Goal: Task Accomplishment & Management: Complete application form

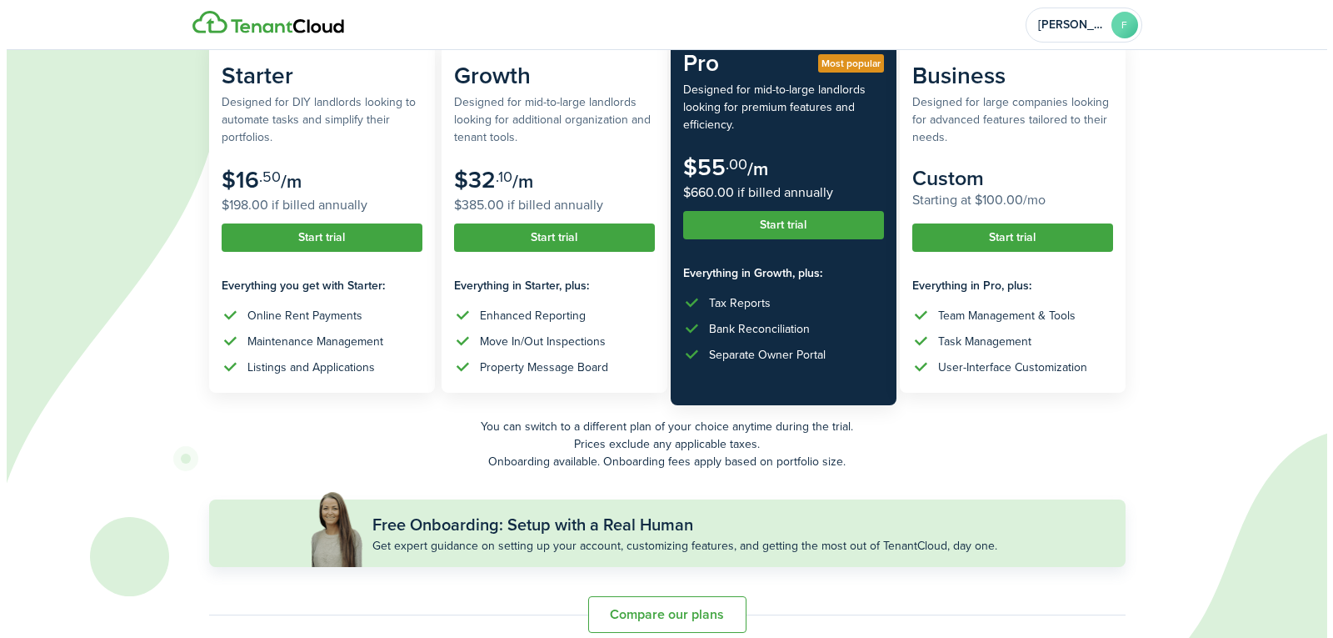
scroll to position [219, 0]
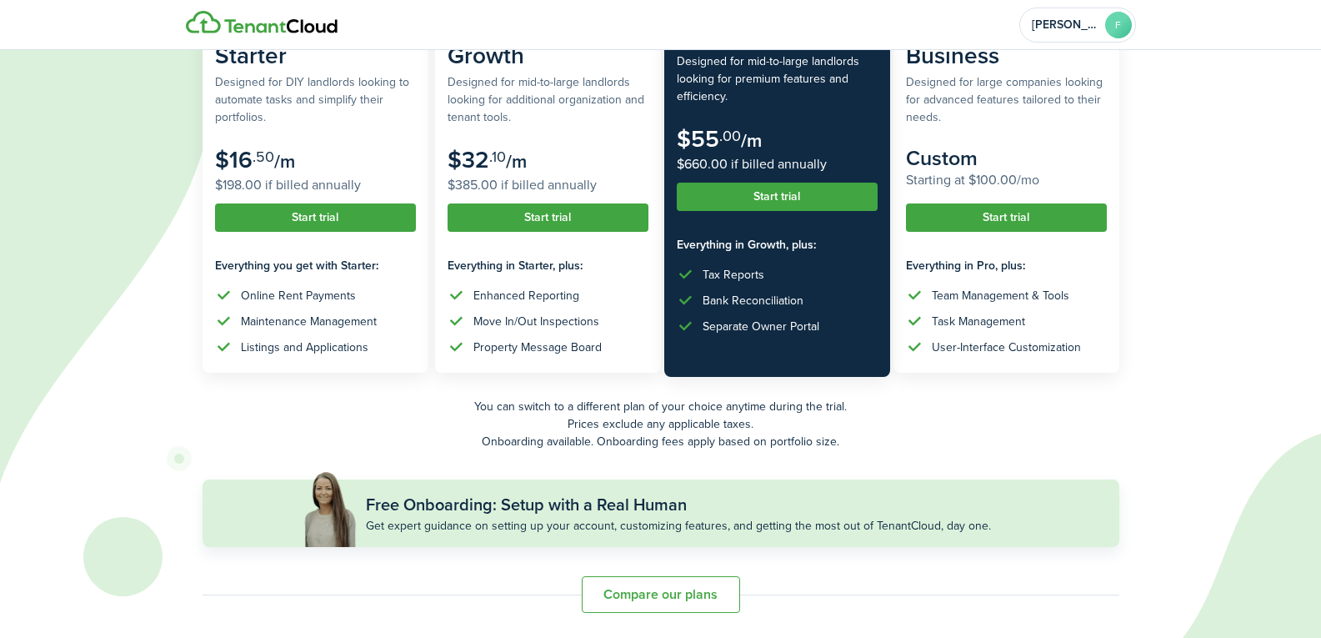
click at [801, 196] on button "Start trial" at bounding box center [777, 197] width 201 height 28
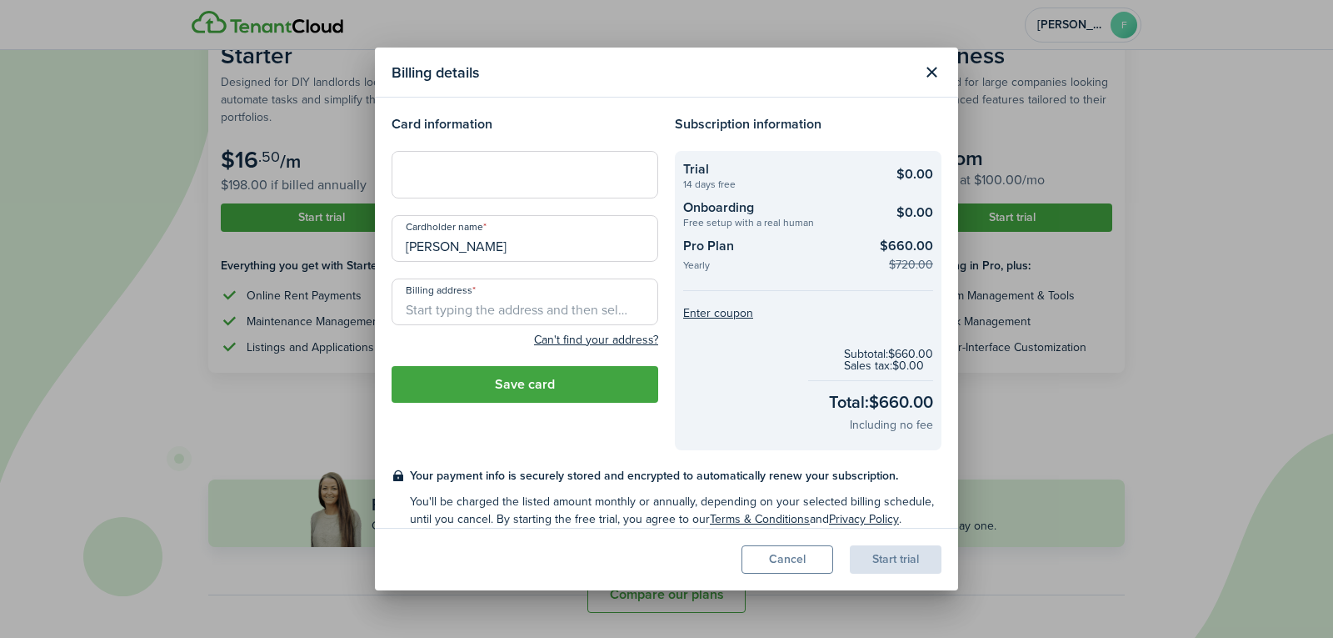
click at [608, 173] on loading-skeleton at bounding box center [525, 174] width 267 height 47
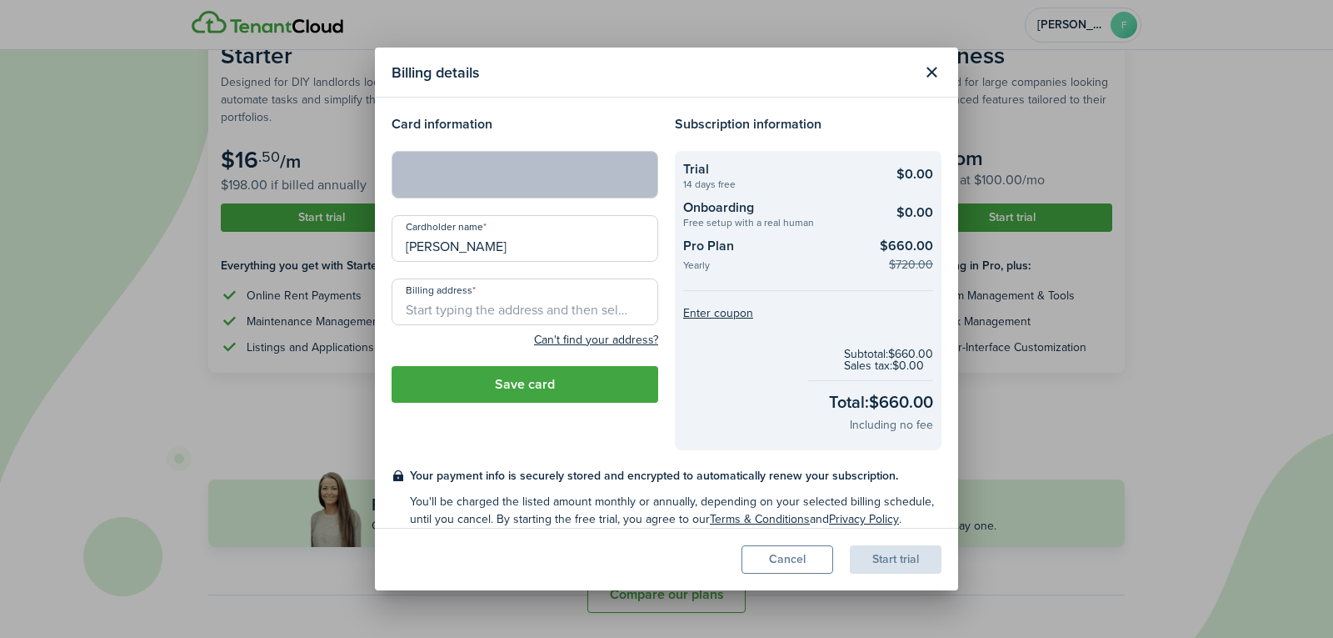
click at [507, 294] on input "Billing address" at bounding box center [525, 301] width 267 height 47
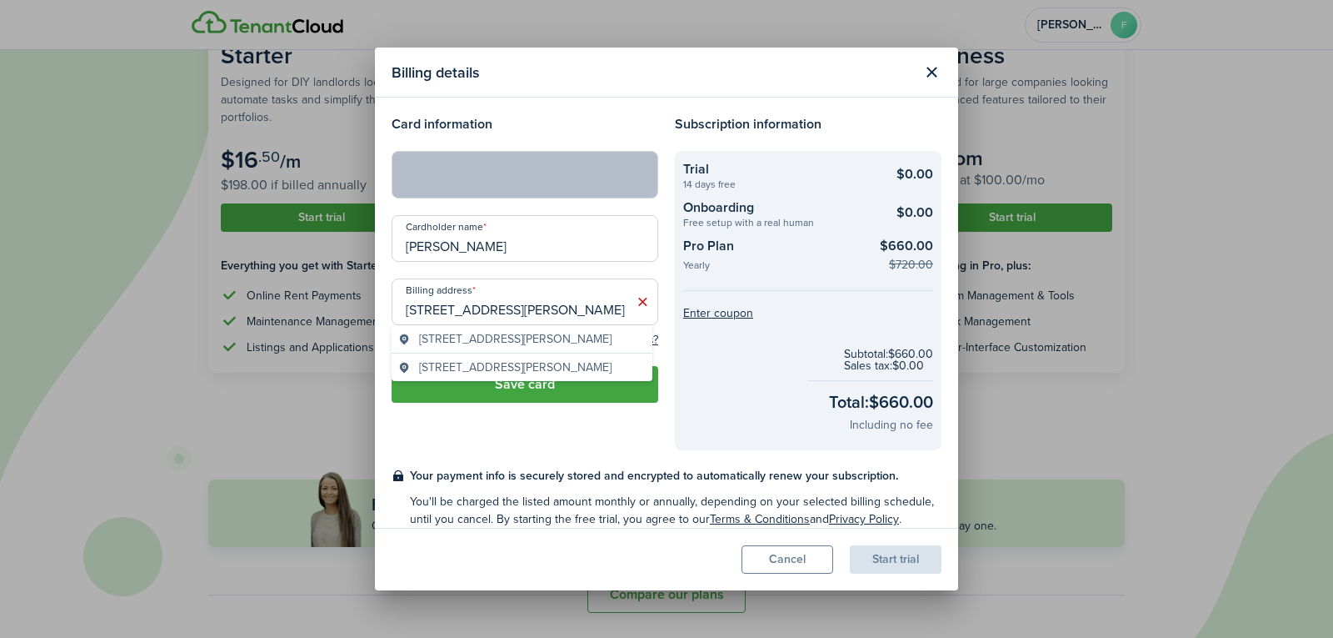
click at [558, 348] on span "[STREET_ADDRESS][PERSON_NAME]" at bounding box center [515, 339] width 193 height 18
type input "[STREET_ADDRESS][PERSON_NAME]"
click at [558, 374] on button "Save card" at bounding box center [525, 384] width 267 height 37
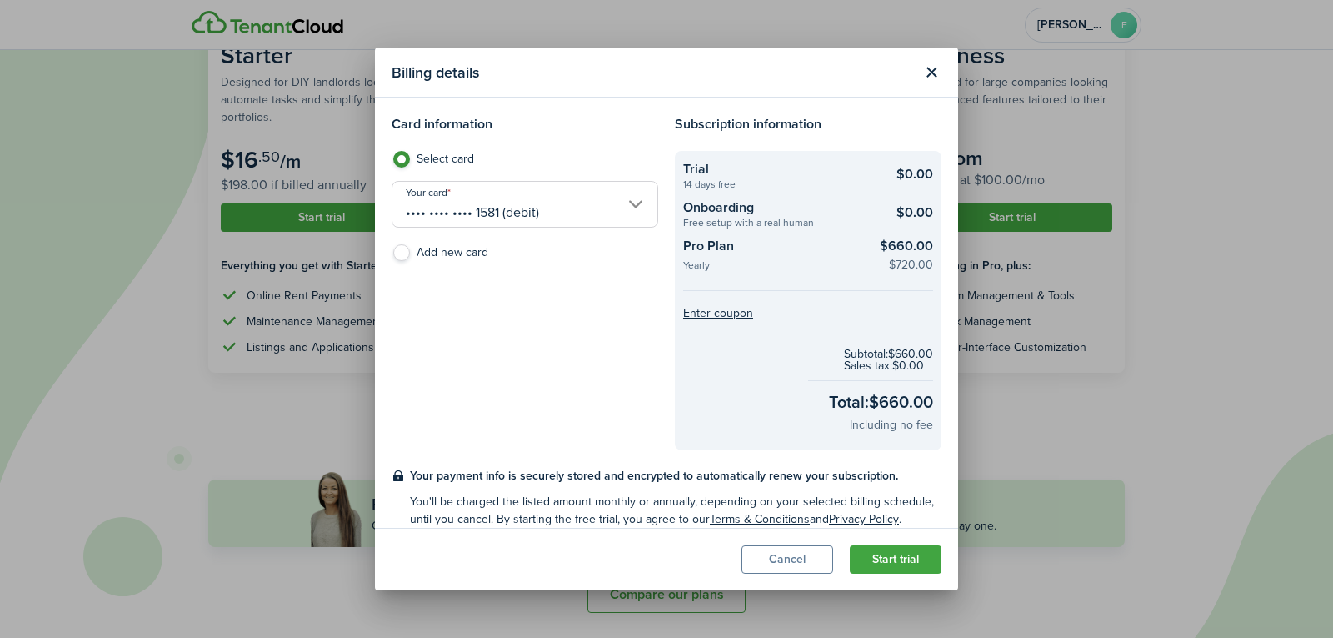
click at [916, 559] on button "Start trial" at bounding box center [896, 559] width 92 height 28
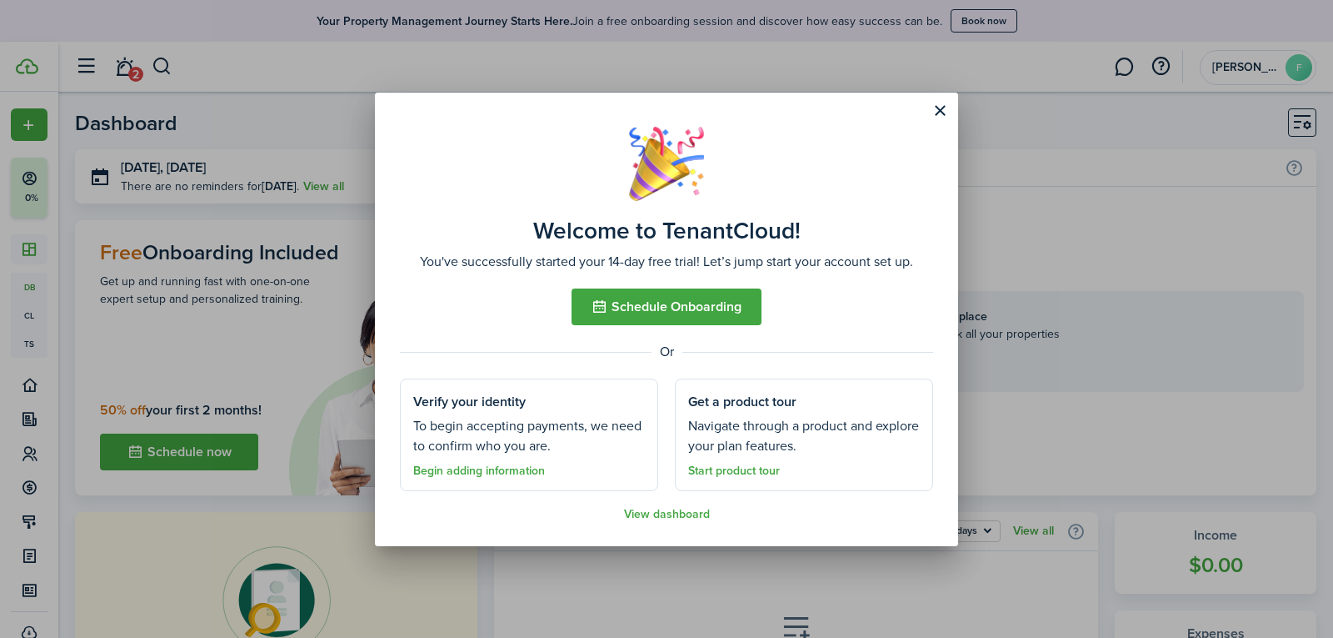
click at [664, 518] on link "View dashboard" at bounding box center [667, 514] width 86 height 13
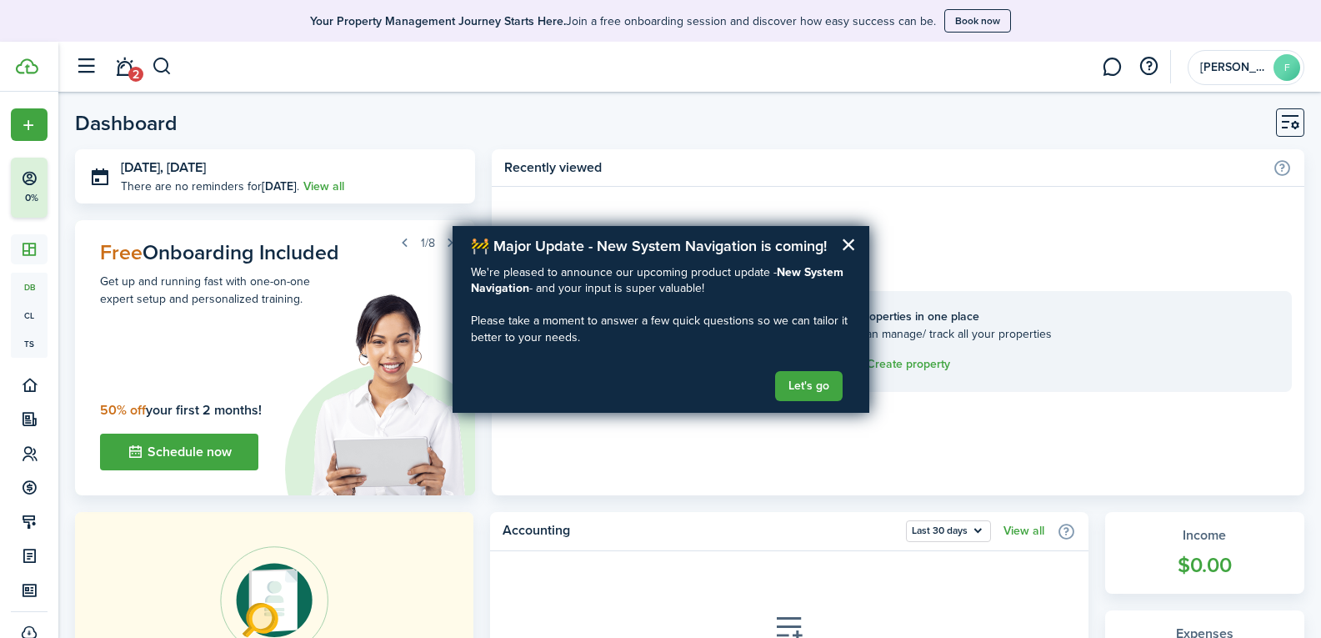
click at [837, 246] on h2 "🚧 Major Update - New System Navigation is coming!" at bounding box center [661, 247] width 380 height 18
click at [849, 243] on button "×" at bounding box center [849, 244] width 16 height 27
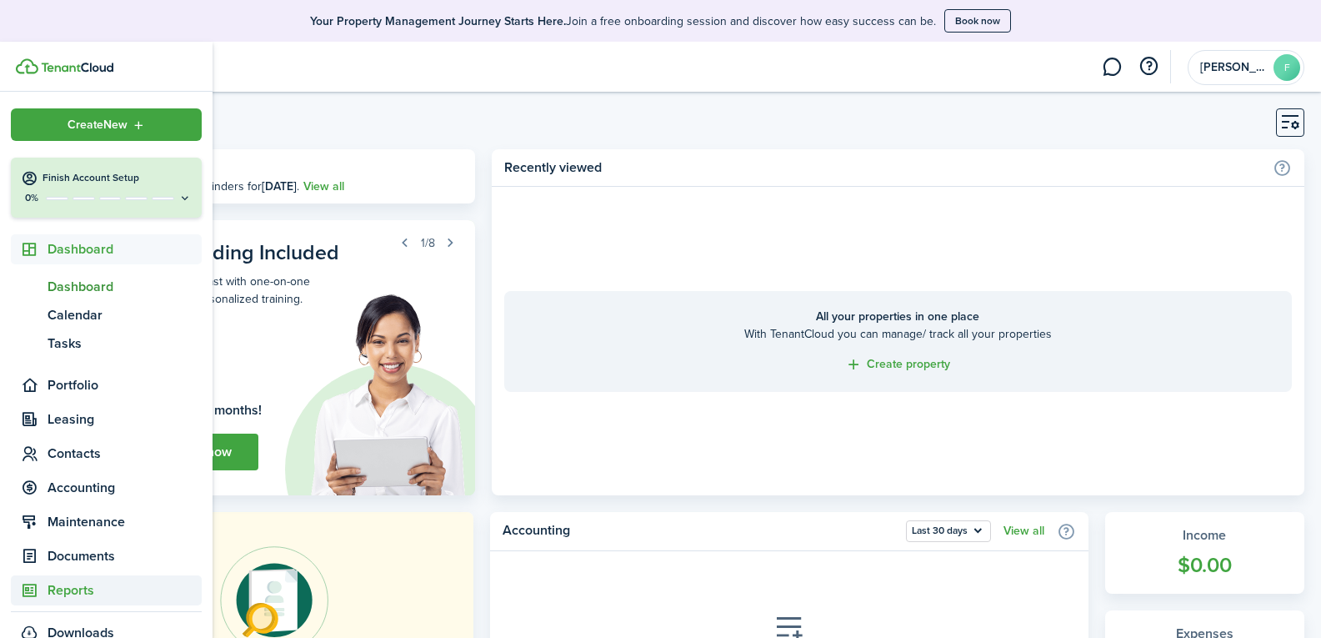
click at [63, 598] on span "Reports" at bounding box center [125, 590] width 154 height 20
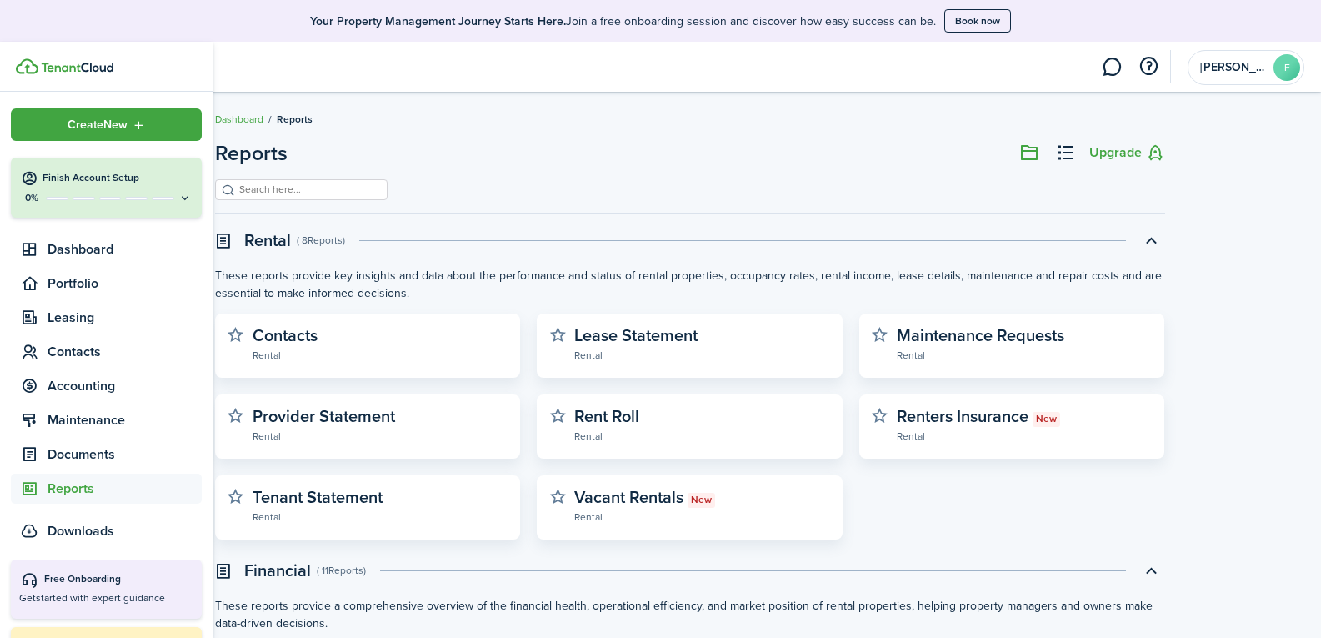
click at [24, 123] on div "Create New" at bounding box center [106, 124] width 191 height 33
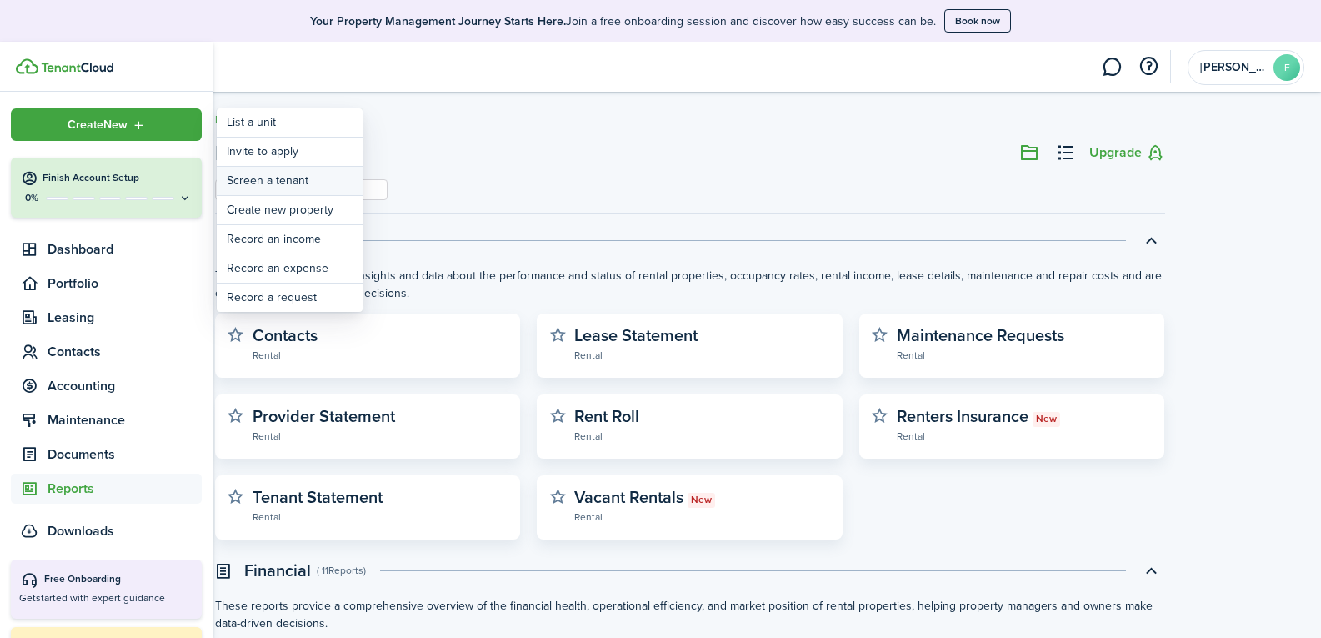
click at [255, 181] on link "Screen a tenant" at bounding box center [290, 181] width 146 height 28
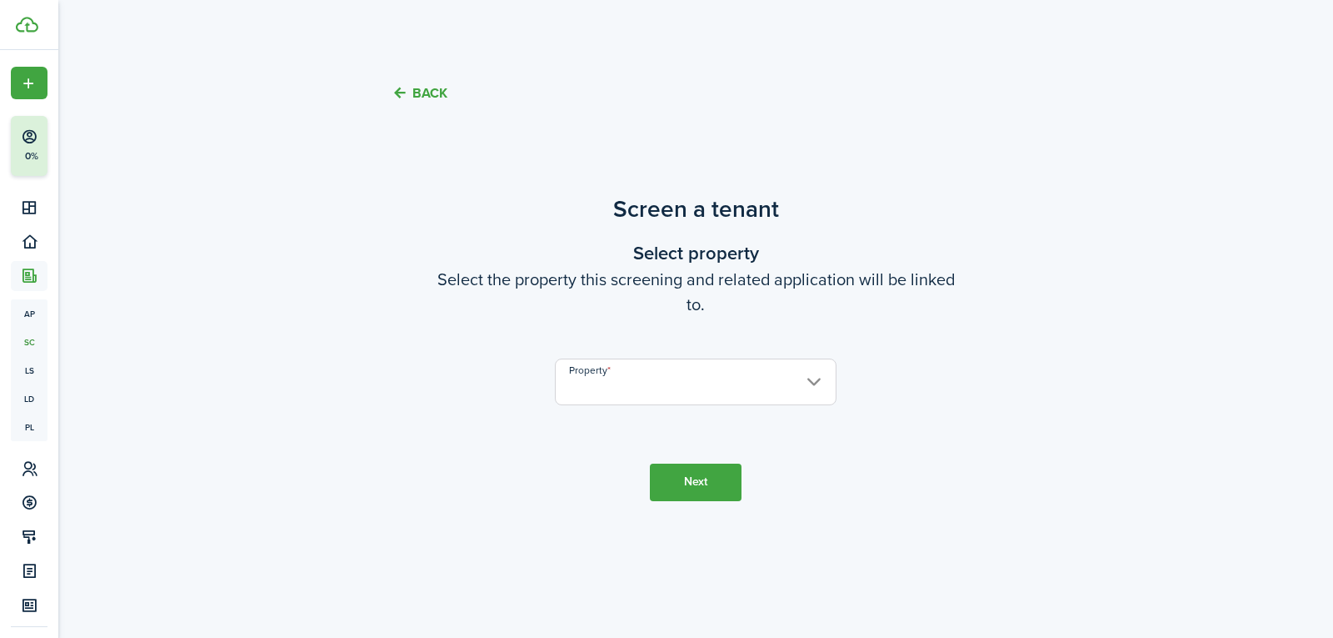
click at [635, 373] on input "Property" at bounding box center [696, 381] width 282 height 47
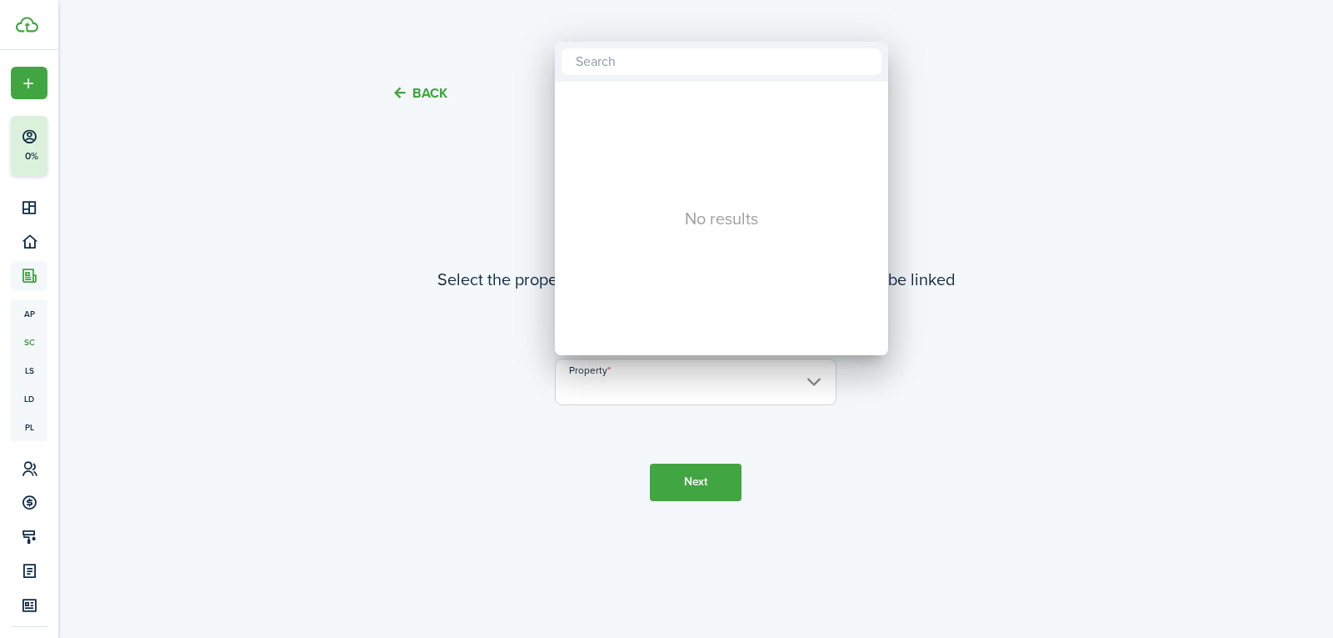
click at [695, 468] on div at bounding box center [667, 319] width 1600 height 904
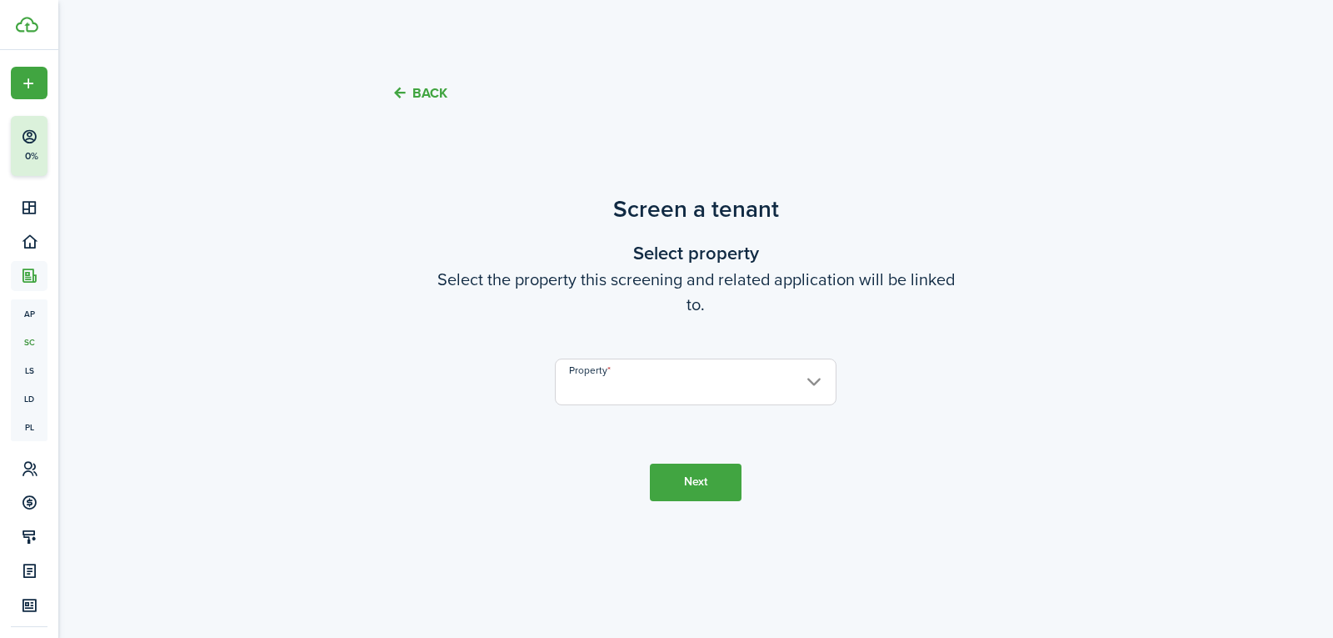
click at [698, 383] on input "Property" at bounding box center [696, 381] width 282 height 47
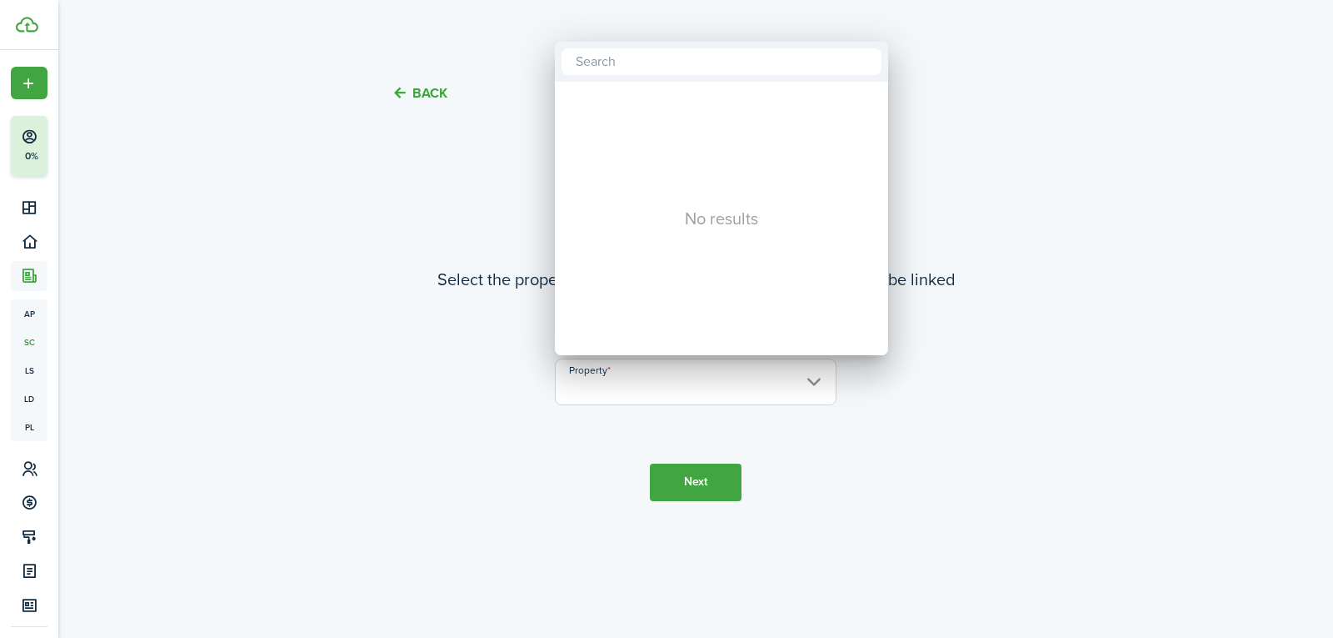
click at [31, 237] on div at bounding box center [667, 319] width 1600 height 904
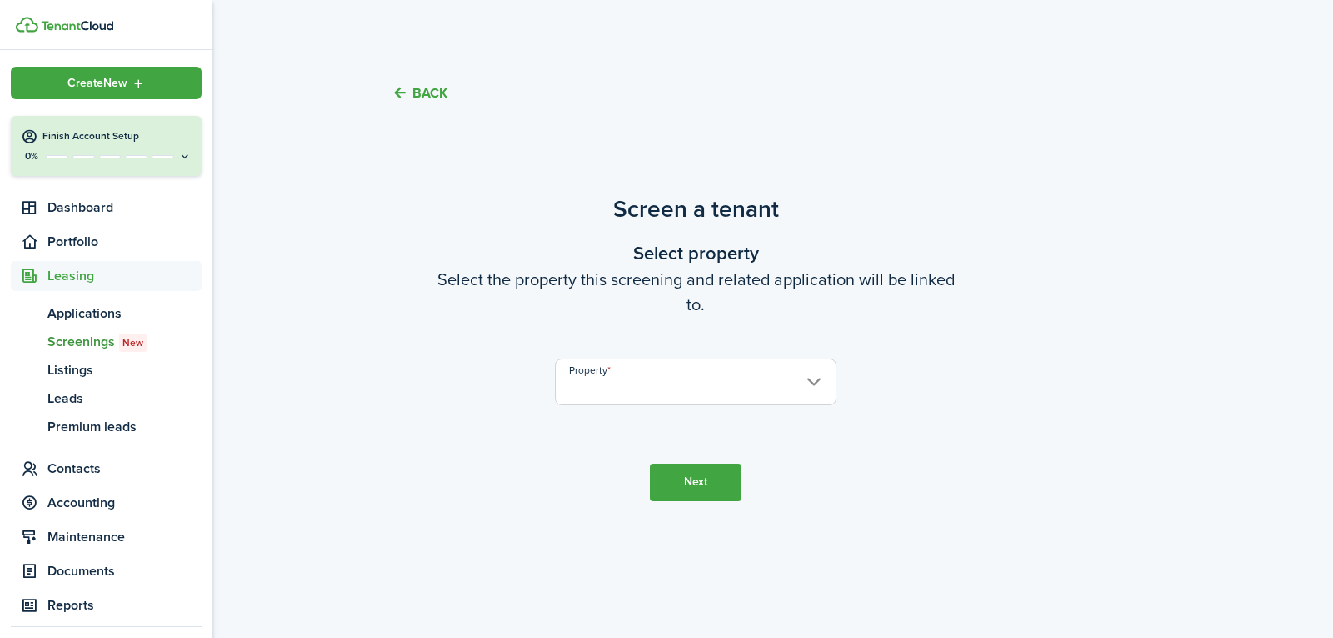
click at [31, 237] on icon at bounding box center [30, 241] width 18 height 17
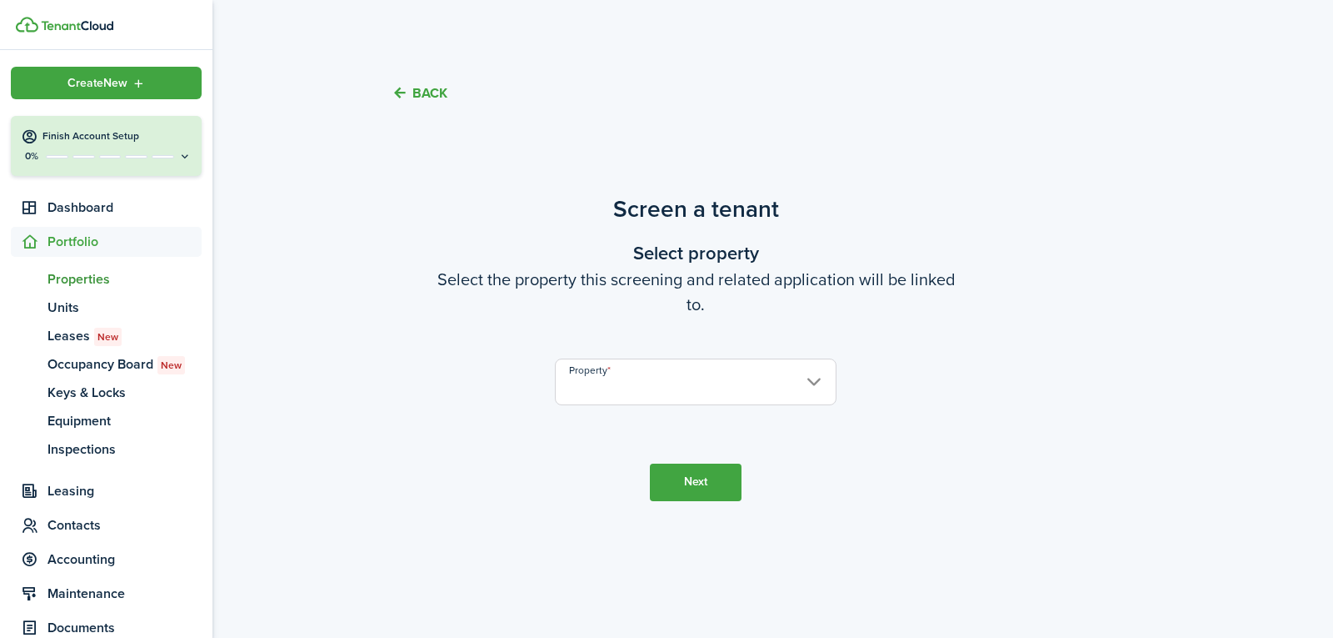
click at [69, 278] on span "Properties" at bounding box center [125, 279] width 154 height 20
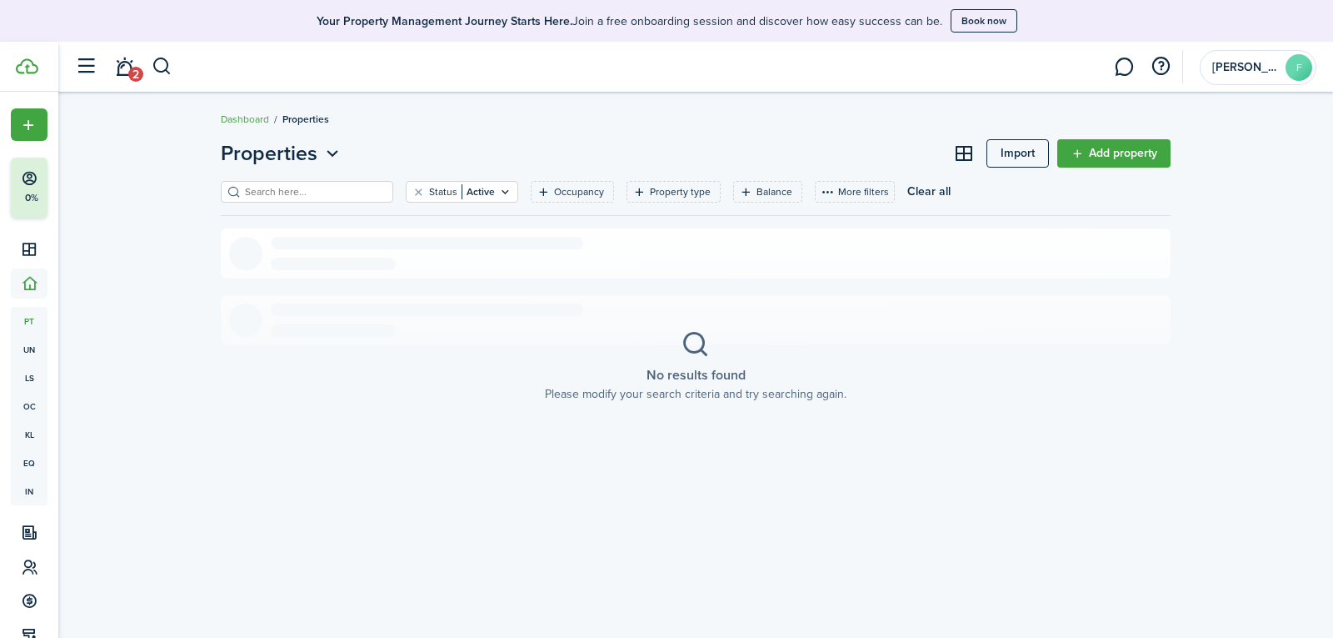
click at [1154, 148] on link "Add property" at bounding box center [1114, 153] width 113 height 28
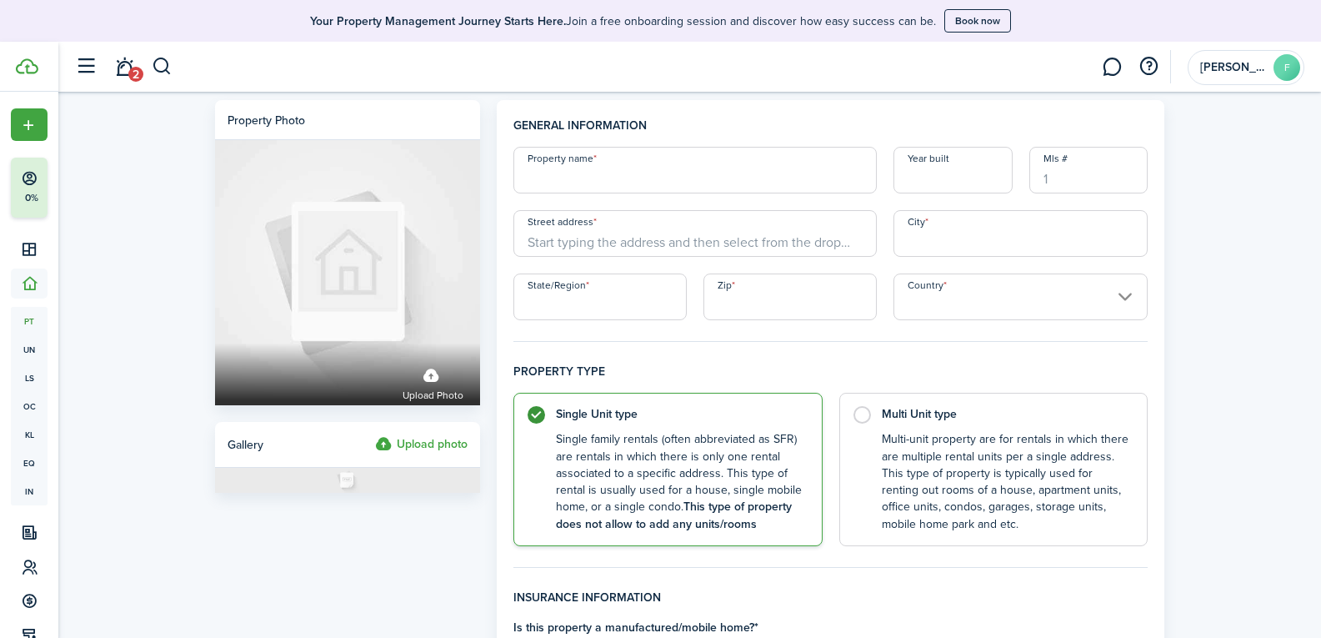
click at [718, 188] on input "Property name" at bounding box center [694, 170] width 363 height 47
type input "[PERSON_NAME]"
click at [987, 166] on input "Year built" at bounding box center [952, 170] width 119 height 47
type input "2024"
click at [766, 238] on input "Street address" at bounding box center [694, 233] width 363 height 47
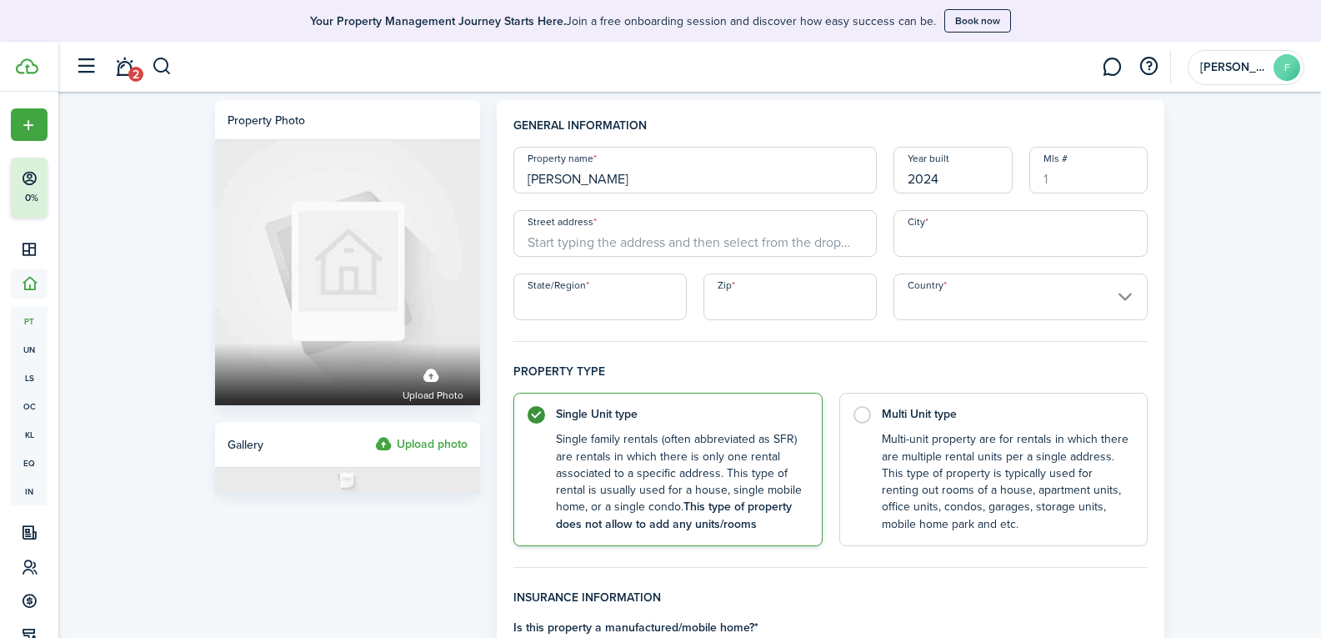
type input "1901 S Sunset"
type input "roswell"
type input "NM"
type input "88203"
type input "[GEOGRAPHIC_DATA]"
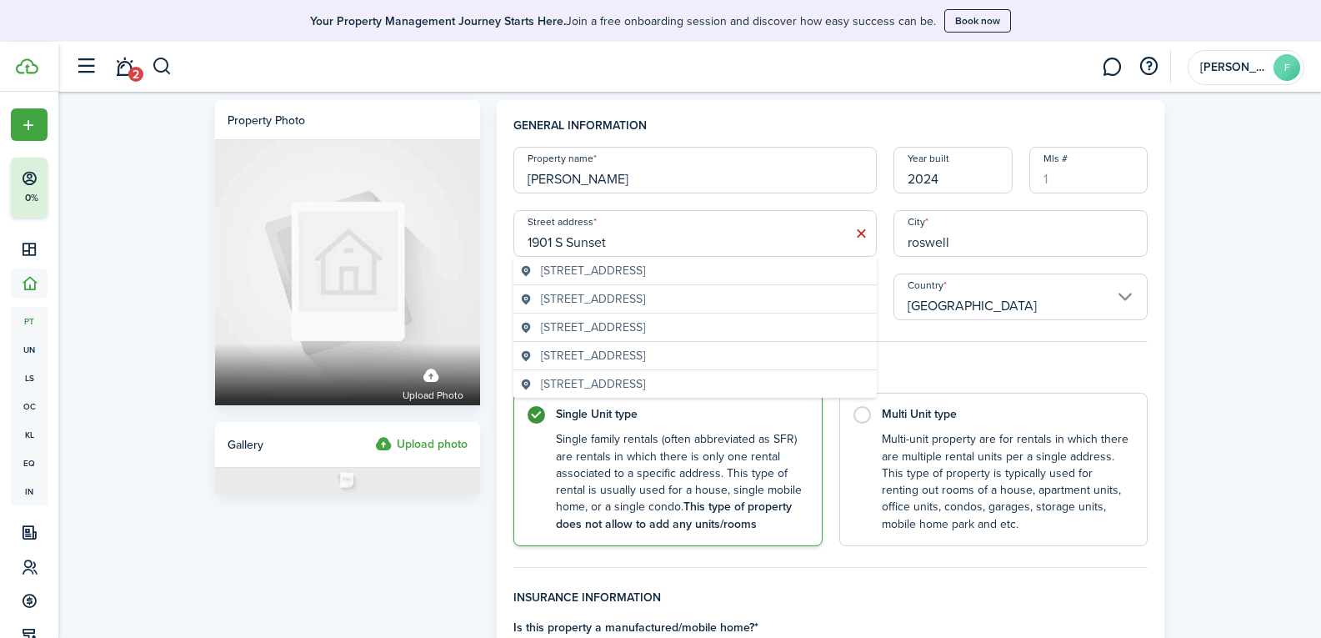
click at [645, 263] on span "[STREET_ADDRESS]" at bounding box center [593, 271] width 104 height 18
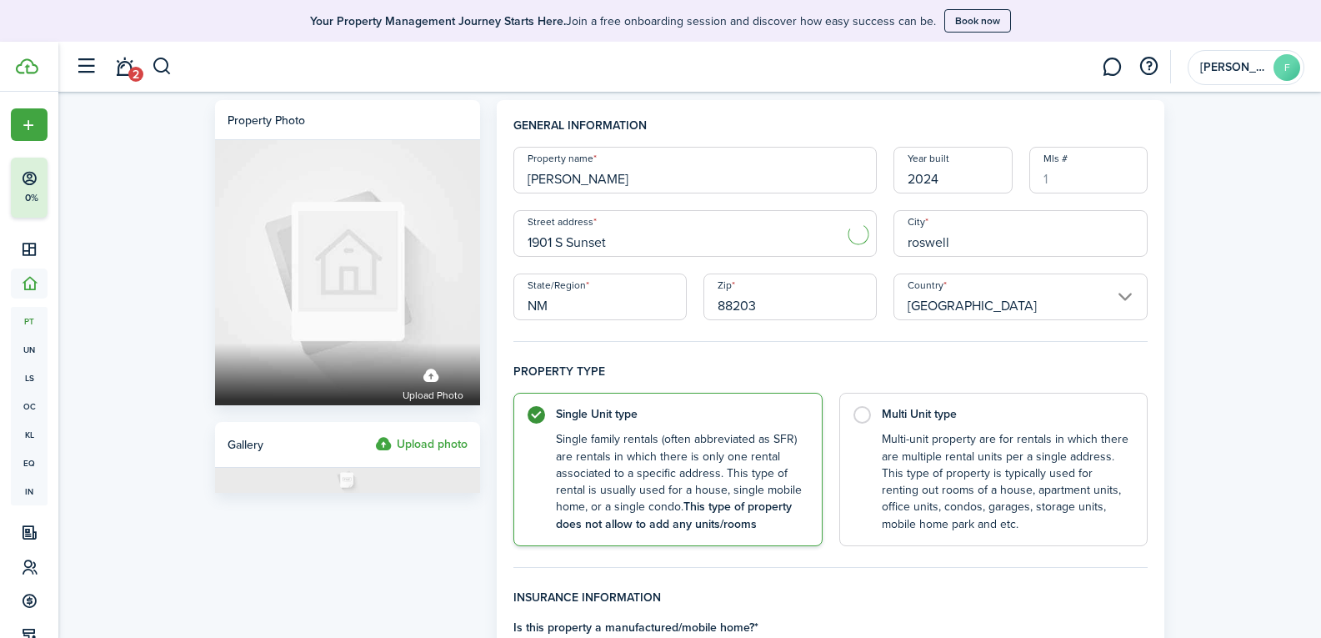
type input "[STREET_ADDRESS]"
type input "Roswell"
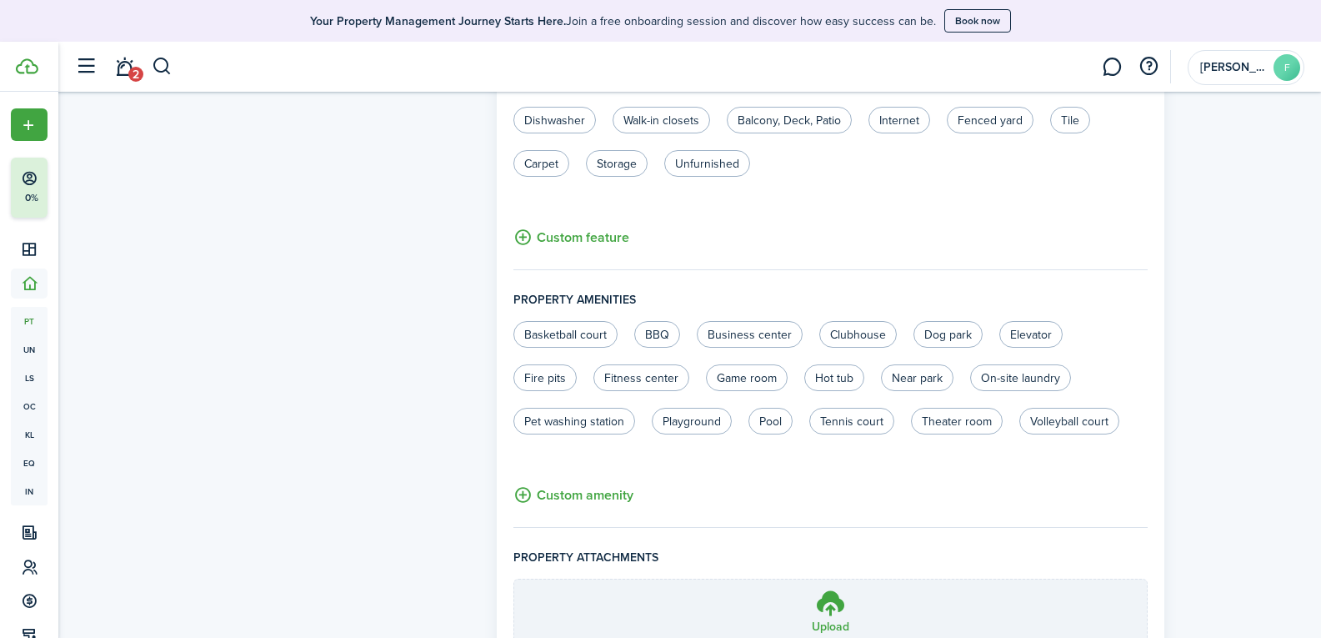
scroll to position [1056, 0]
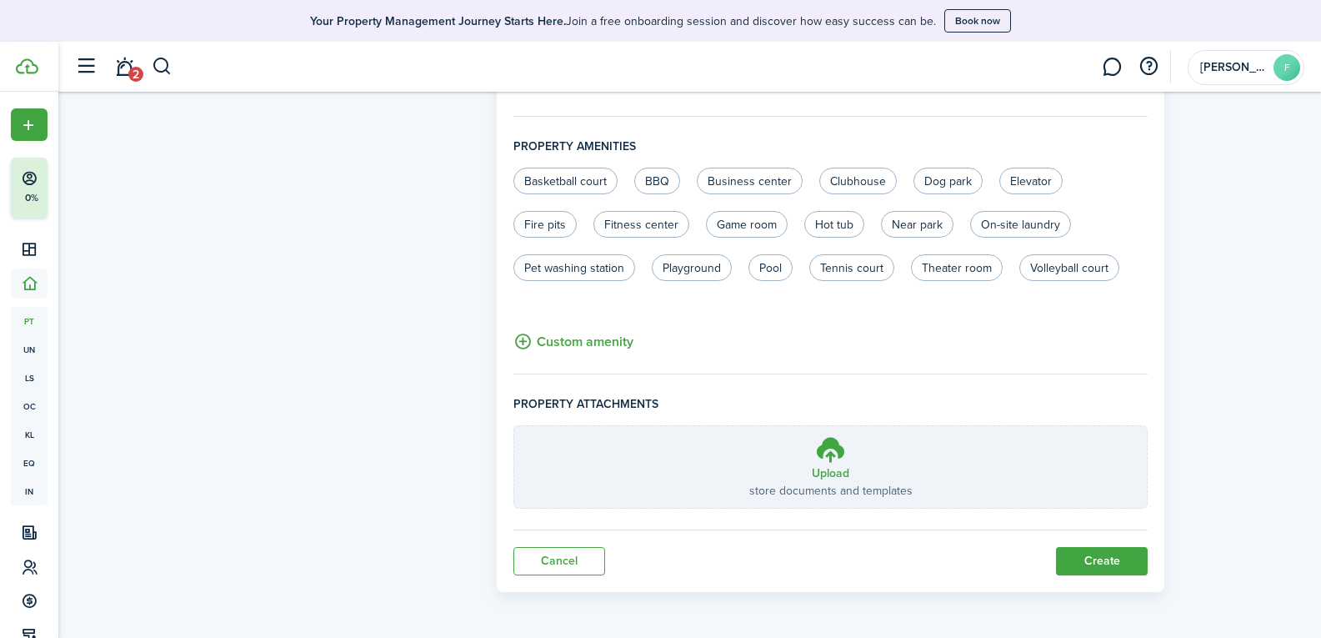
click at [1113, 570] on button "Create" at bounding box center [1102, 561] width 92 height 28
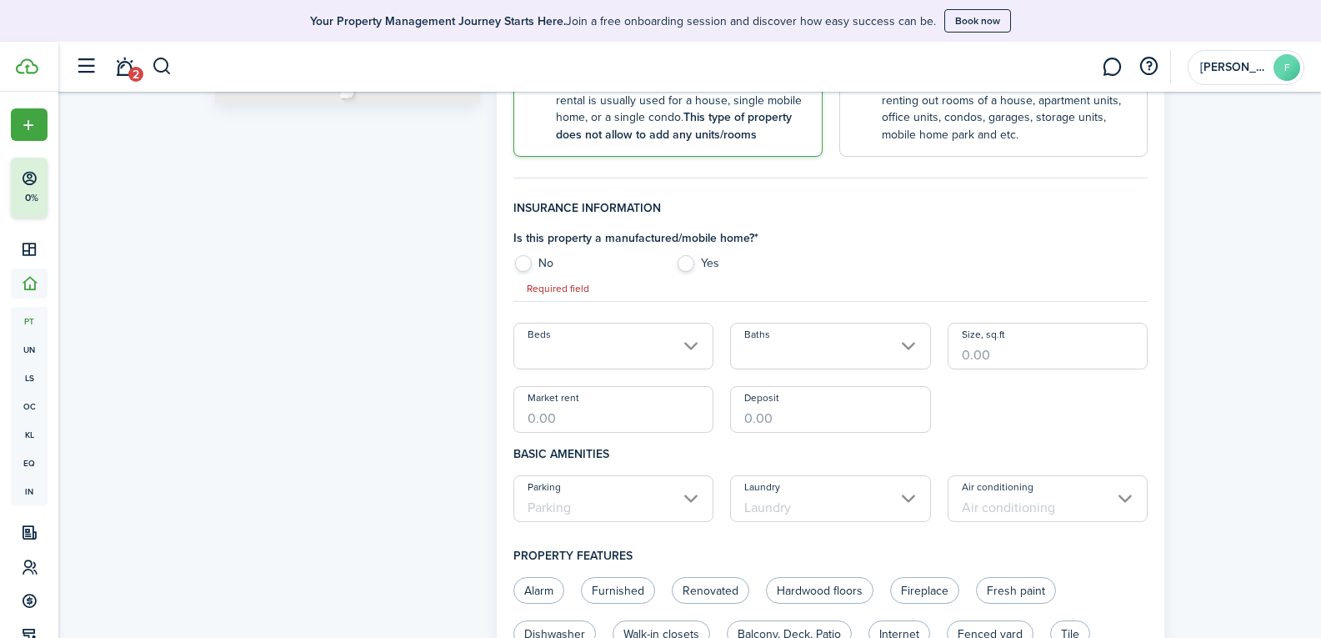
scroll to position [338, 0]
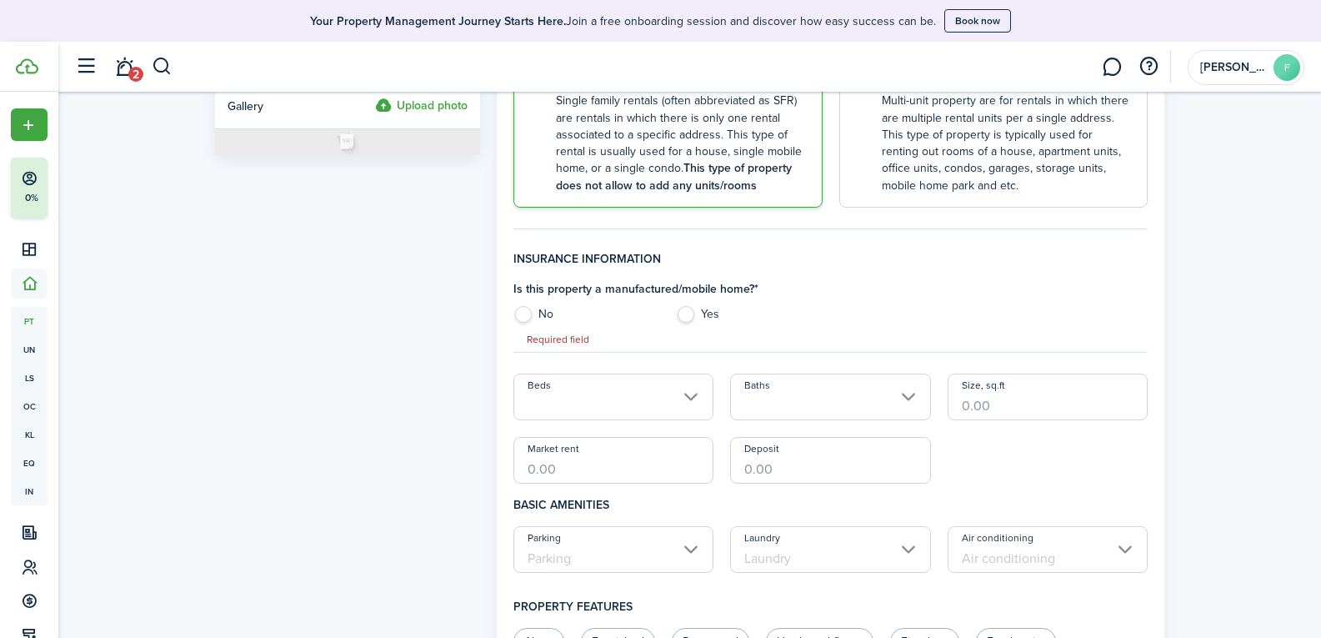
click at [522, 310] on label "No" at bounding box center [586, 318] width 146 height 25
radio input "true"
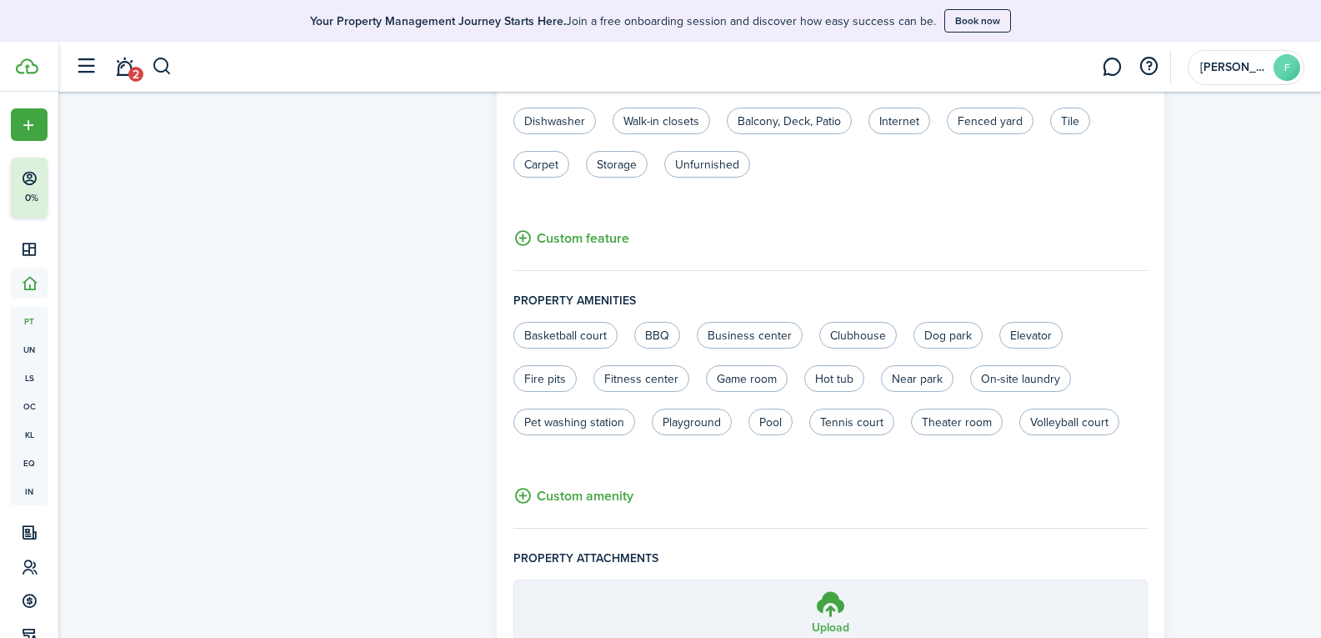
scroll to position [1056, 0]
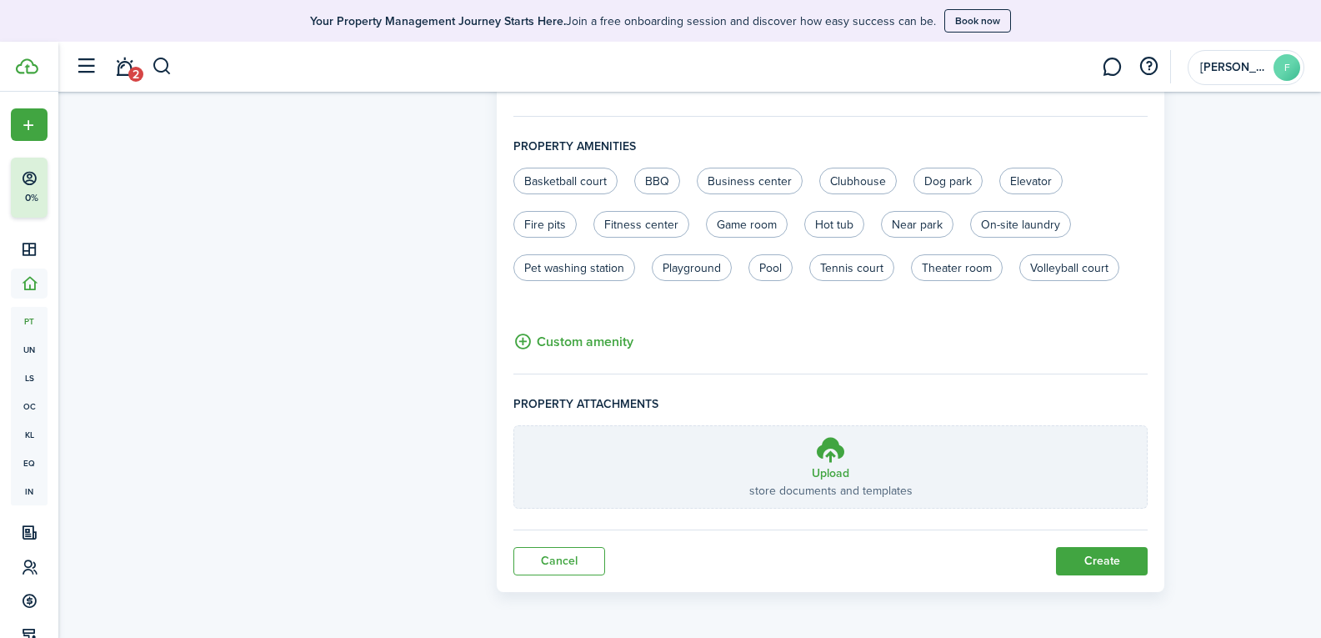
click at [1111, 548] on button "Create" at bounding box center [1102, 561] width 92 height 28
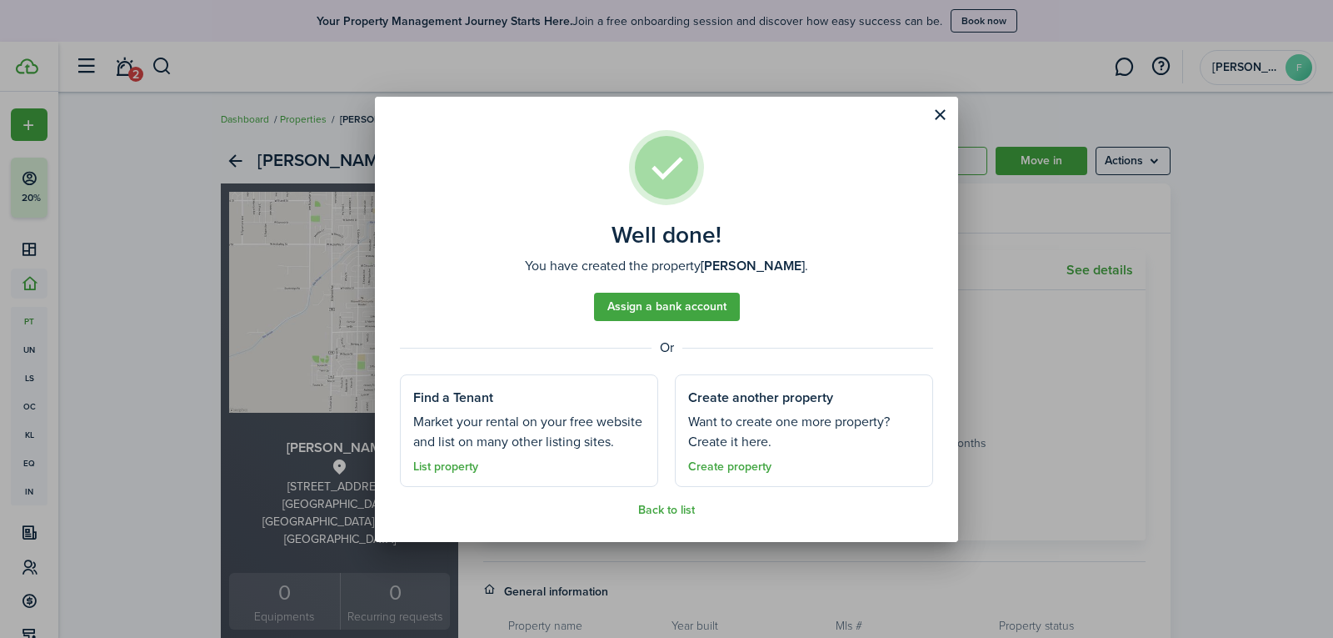
click at [944, 113] on button "Close modal" at bounding box center [940, 115] width 28 height 28
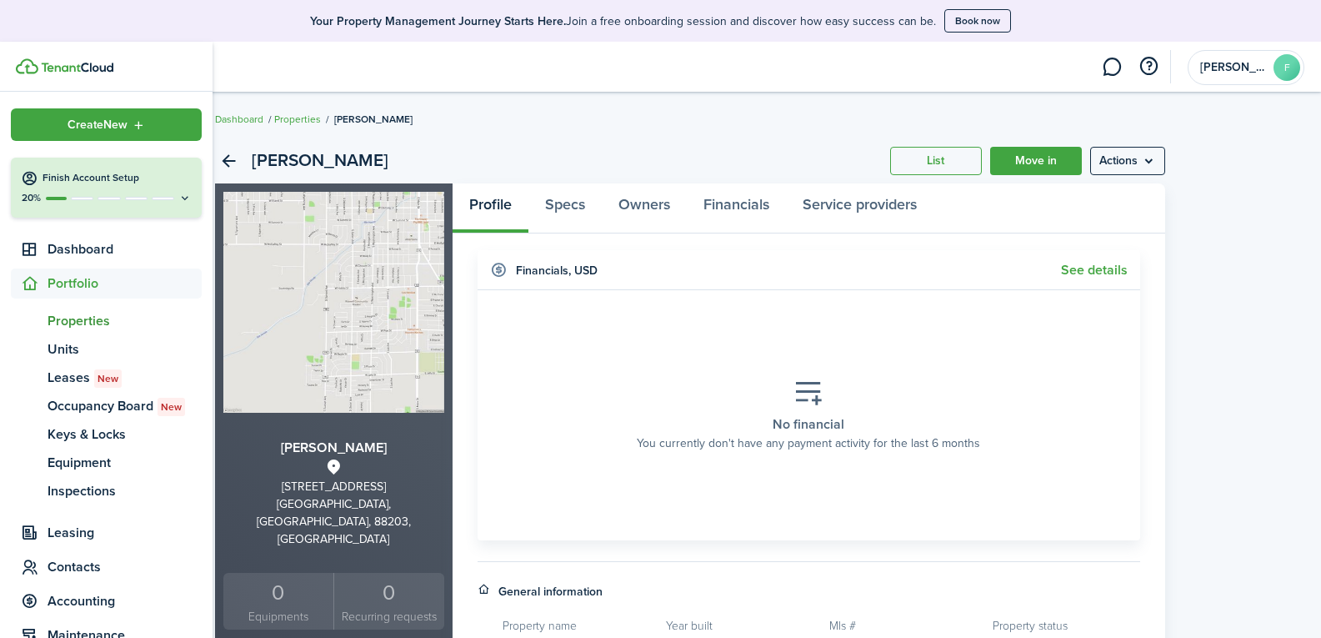
drag, startPoint x: 202, startPoint y: 419, endPoint x: 212, endPoint y: 436, distance: 19.4
click at [212, 436] on sidebar-accordion "Create New Finish Account Setup 20% Dashboard Portfolio pt Properties un Units …" at bounding box center [106, 365] width 213 height 546
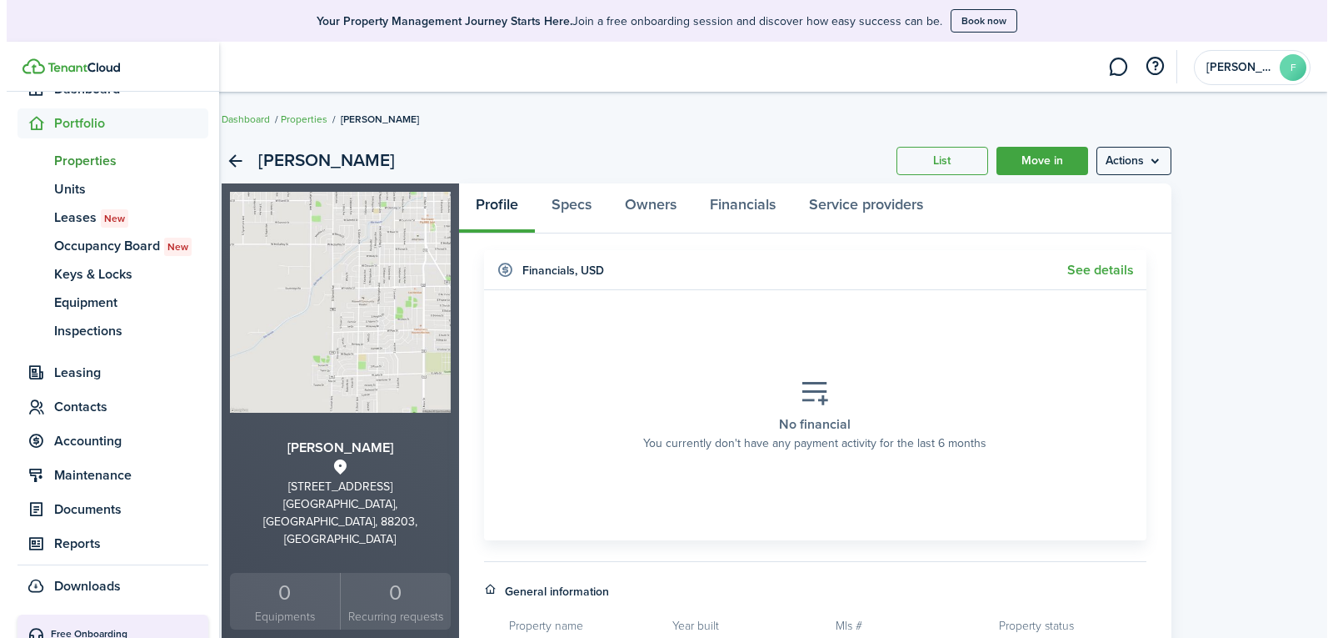
scroll to position [169, 0]
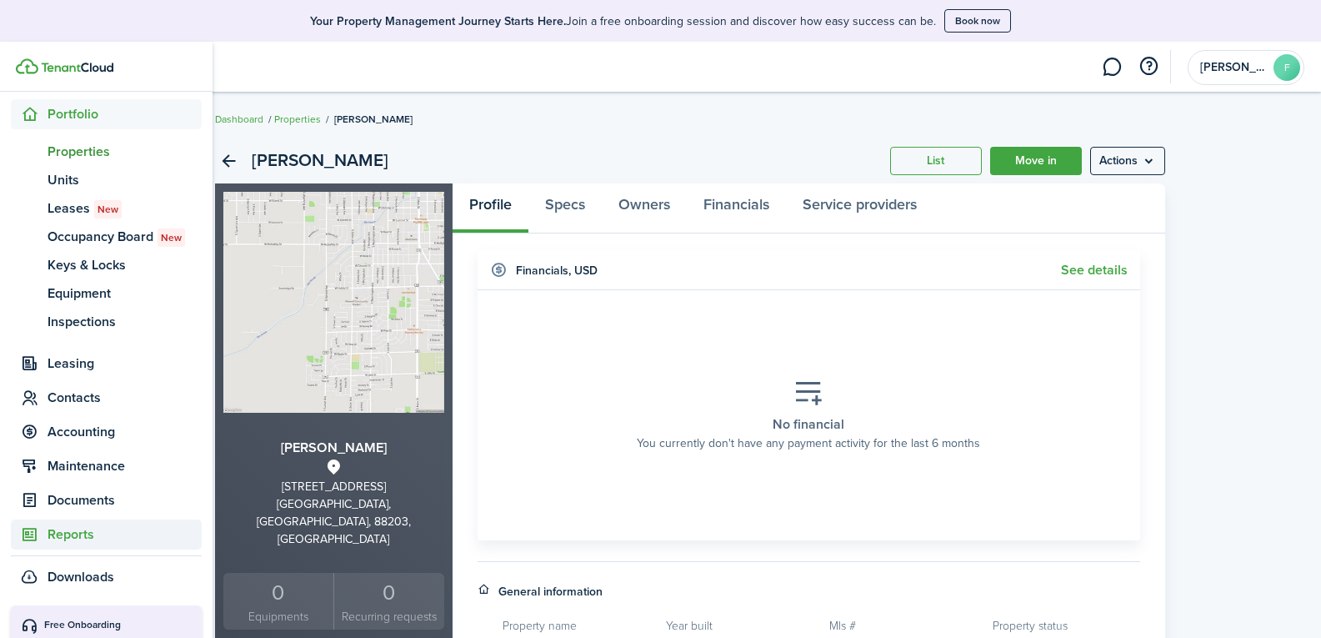
click at [78, 533] on span "Reports" at bounding box center [125, 534] width 154 height 20
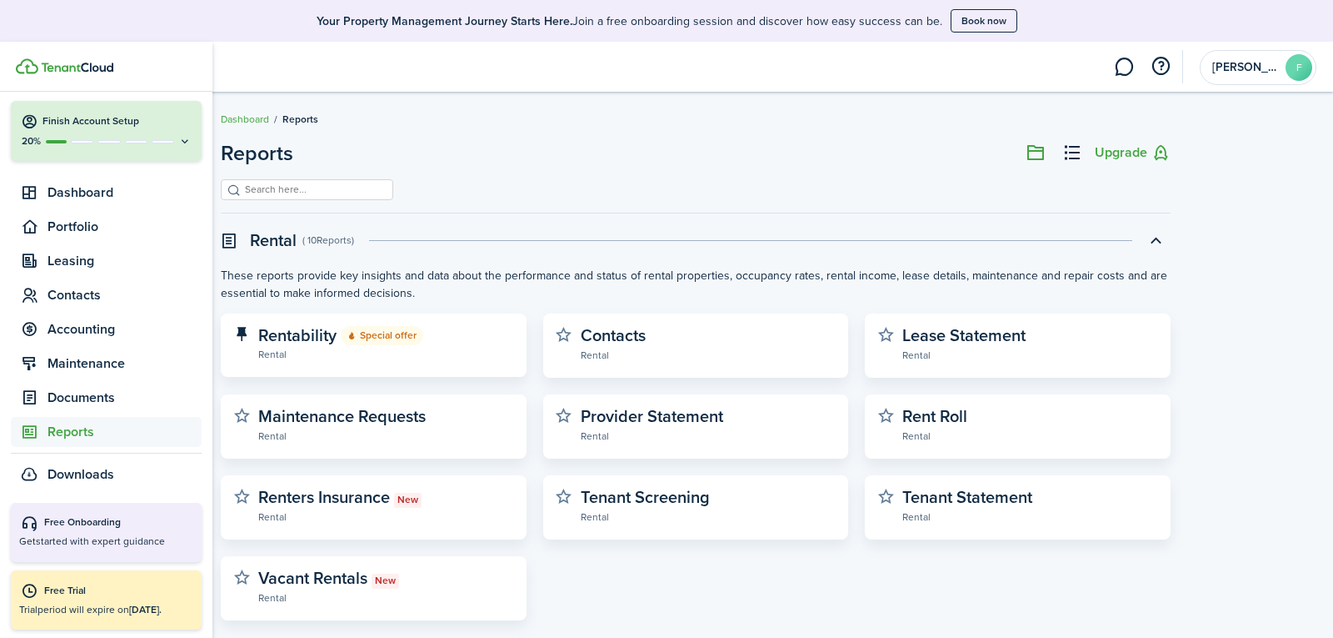
scroll to position [57, 0]
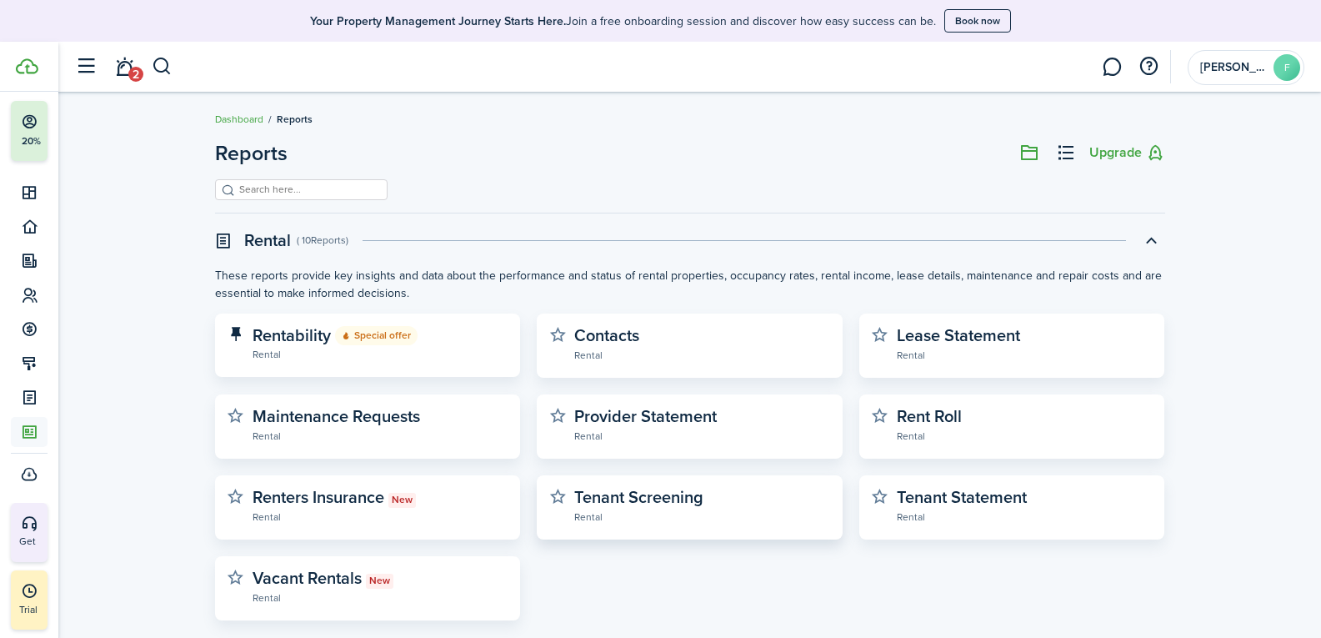
click at [625, 504] on widget-stats-description "Tenant Screening" at bounding box center [638, 496] width 129 height 25
